Goal: Ask a question

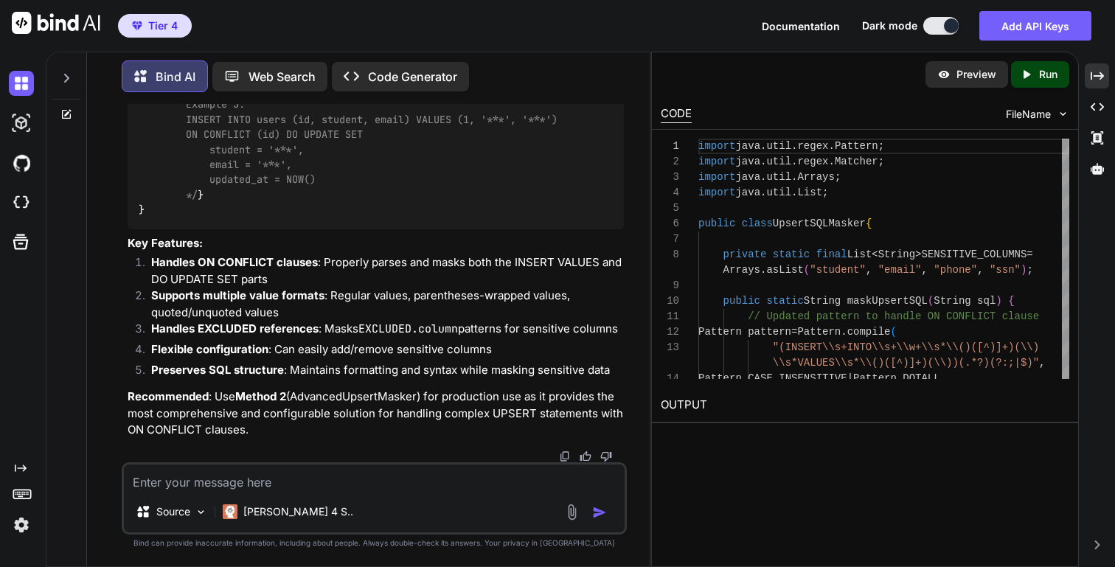
scroll to position [30081, 0]
click at [61, 77] on icon at bounding box center [66, 78] width 12 height 12
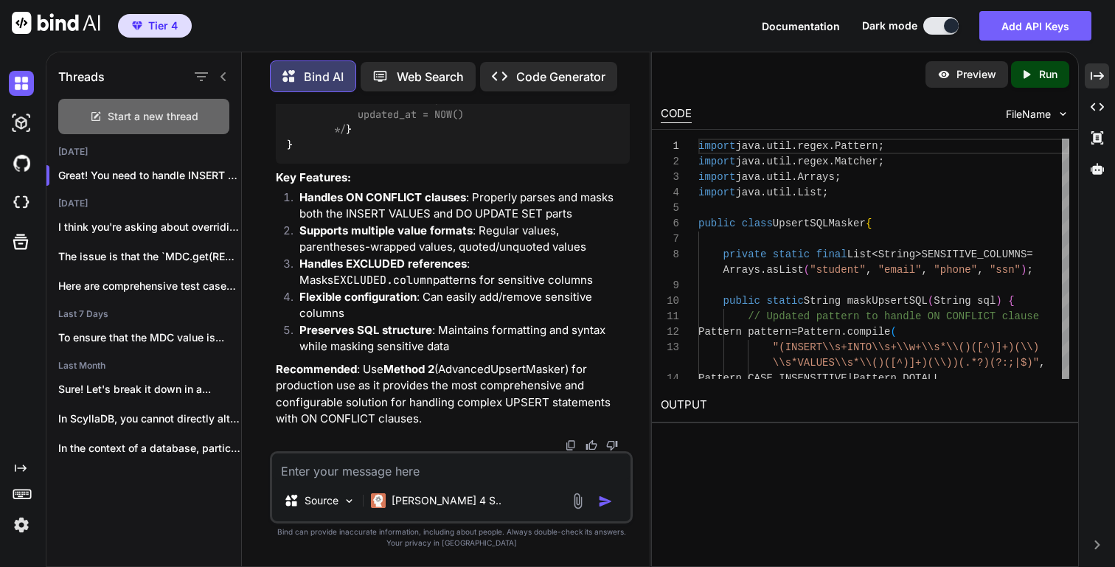
click at [147, 120] on div "Start a new thread" at bounding box center [143, 116] width 171 height 35
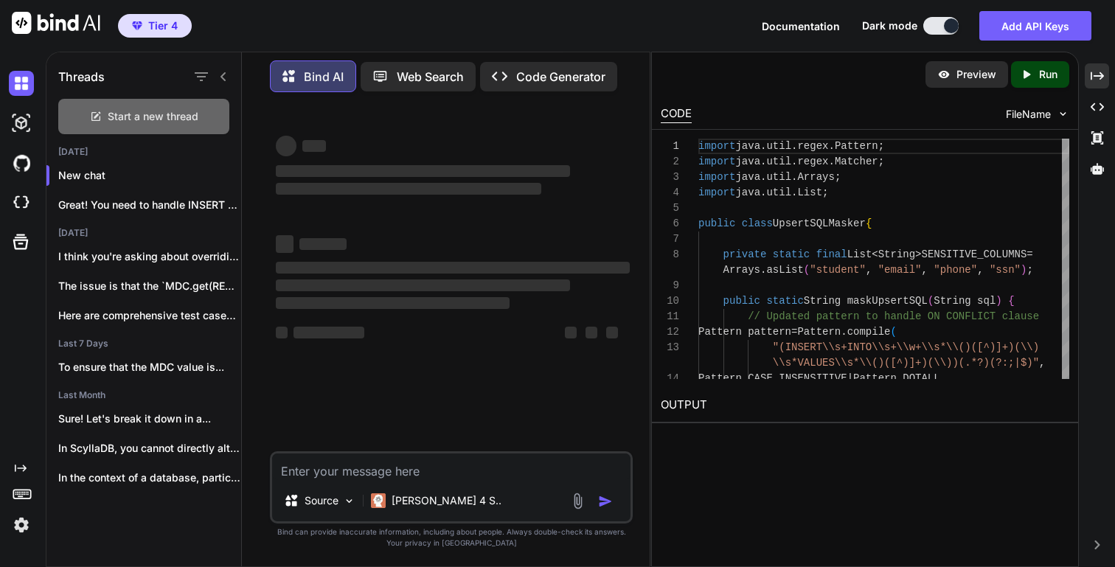
scroll to position [0, 0]
click at [310, 472] on textarea at bounding box center [451, 466] width 358 height 27
paste textarea "(.*?)(?:;|$)"
type textarea "(.*?)(?:;|$)"
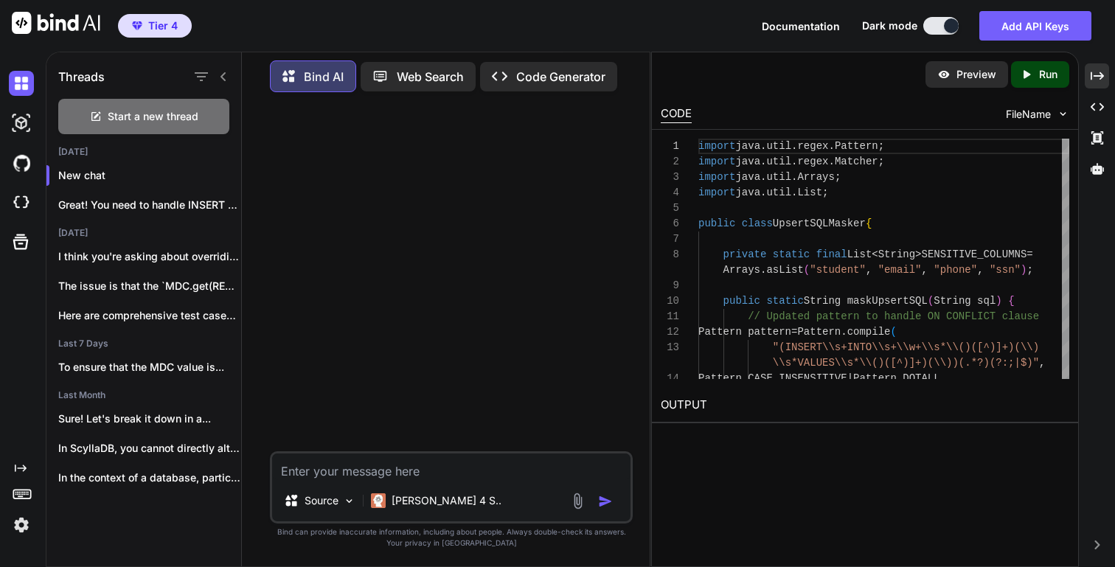
paste textarea "Pattern.compile"
click at [286, 472] on textarea "Pattern.compile" at bounding box center [451, 466] width 358 height 27
click at [288, 473] on textarea "I java Pattern.compile" at bounding box center [451, 466] width 358 height 27
click at [425, 470] on textarea "In java Pattern.compile" at bounding box center [451, 466] width 358 height 27
type textarea "In java Pattern.compile how to check match found"
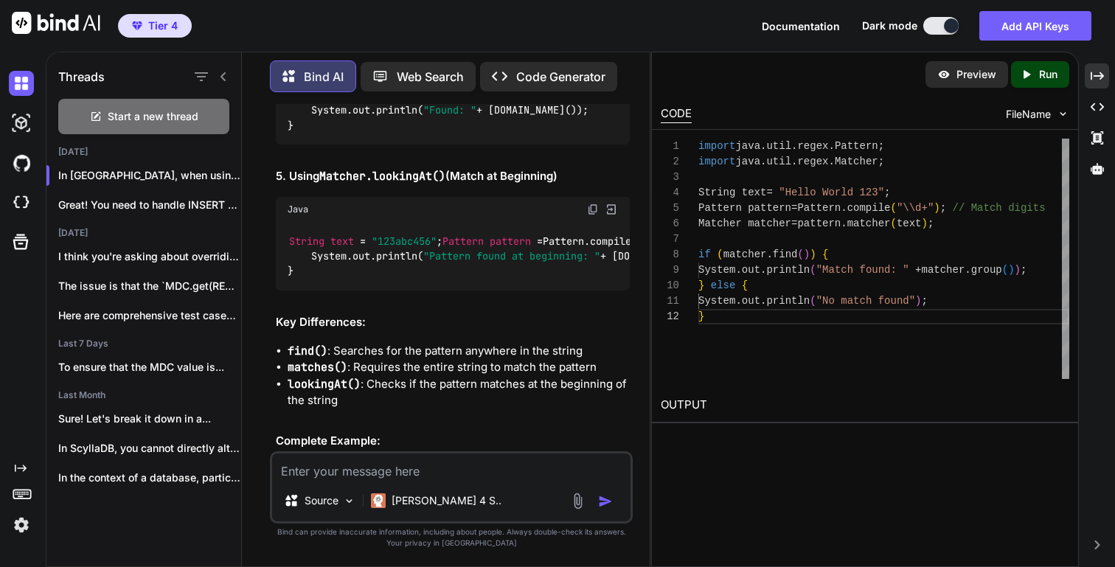
scroll to position [791, 0]
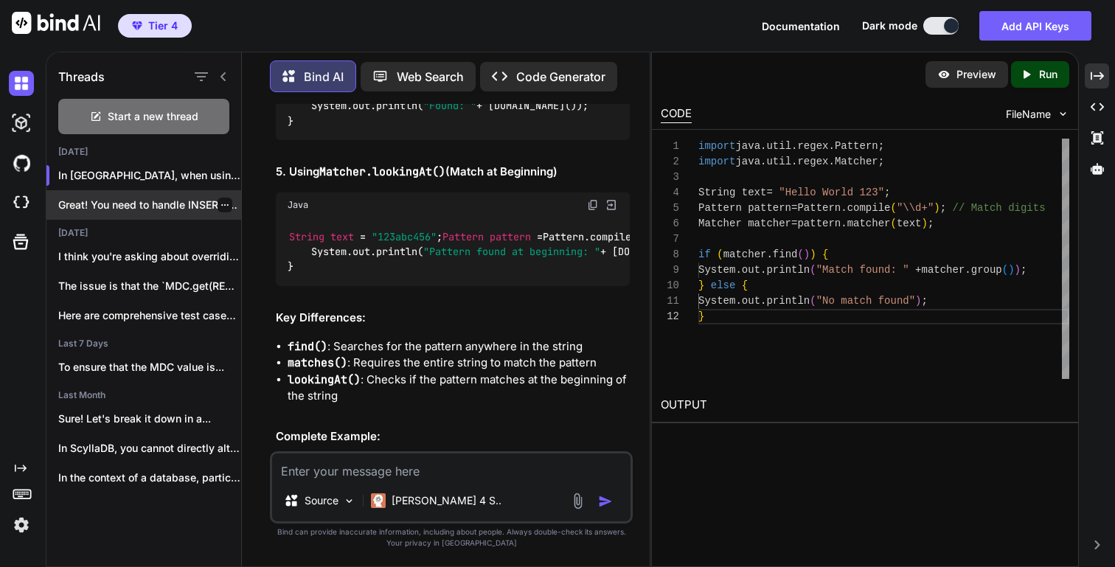
click at [177, 206] on p "Great! You need to handle INSERT queries..." at bounding box center [149, 205] width 183 height 15
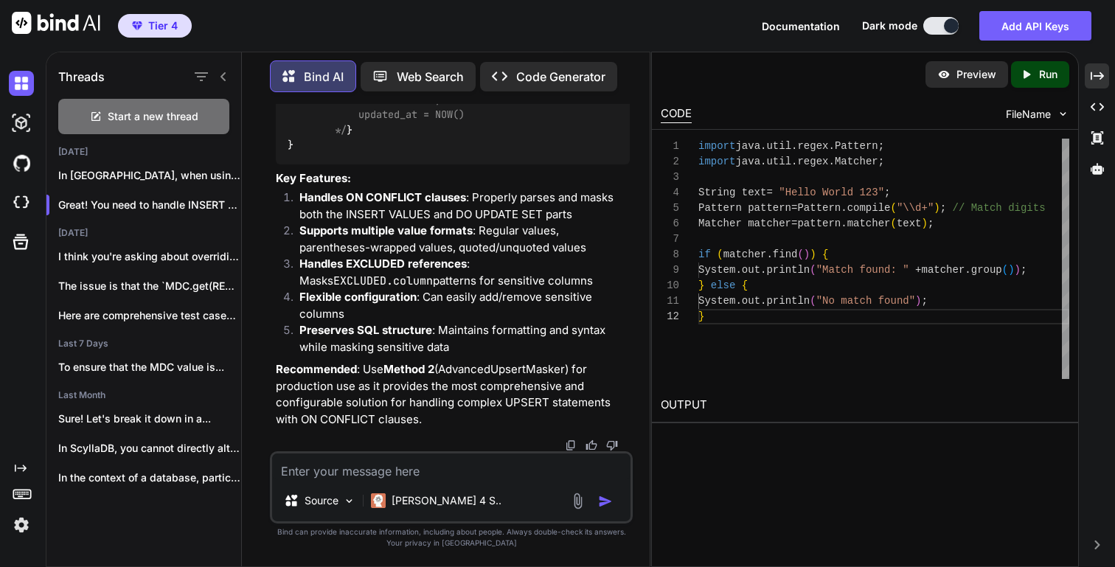
scroll to position [27269, 0]
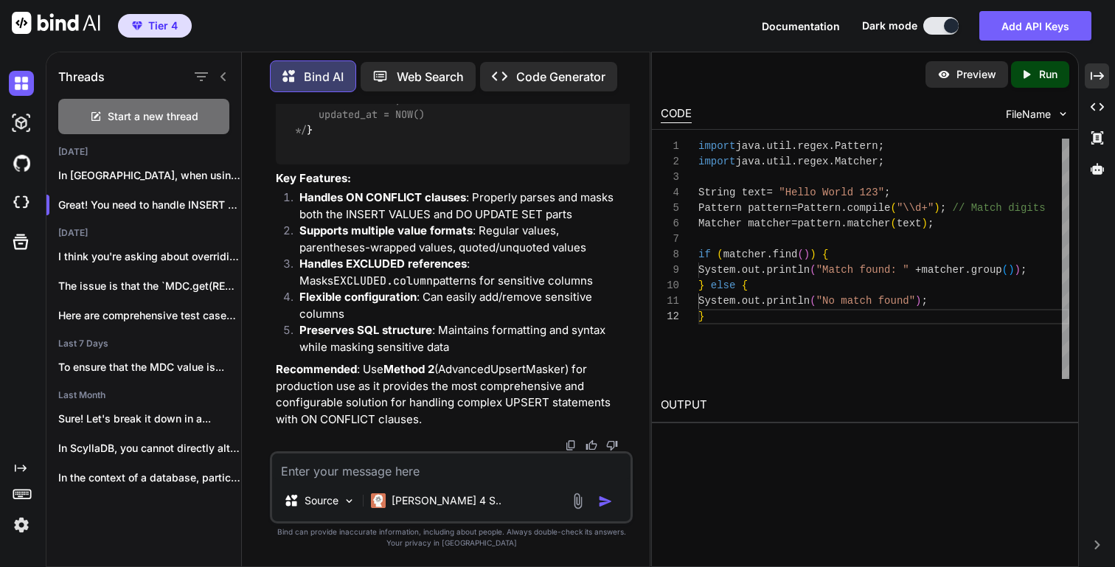
scroll to position [27639, 0]
